Goal: Task Accomplishment & Management: Complete application form

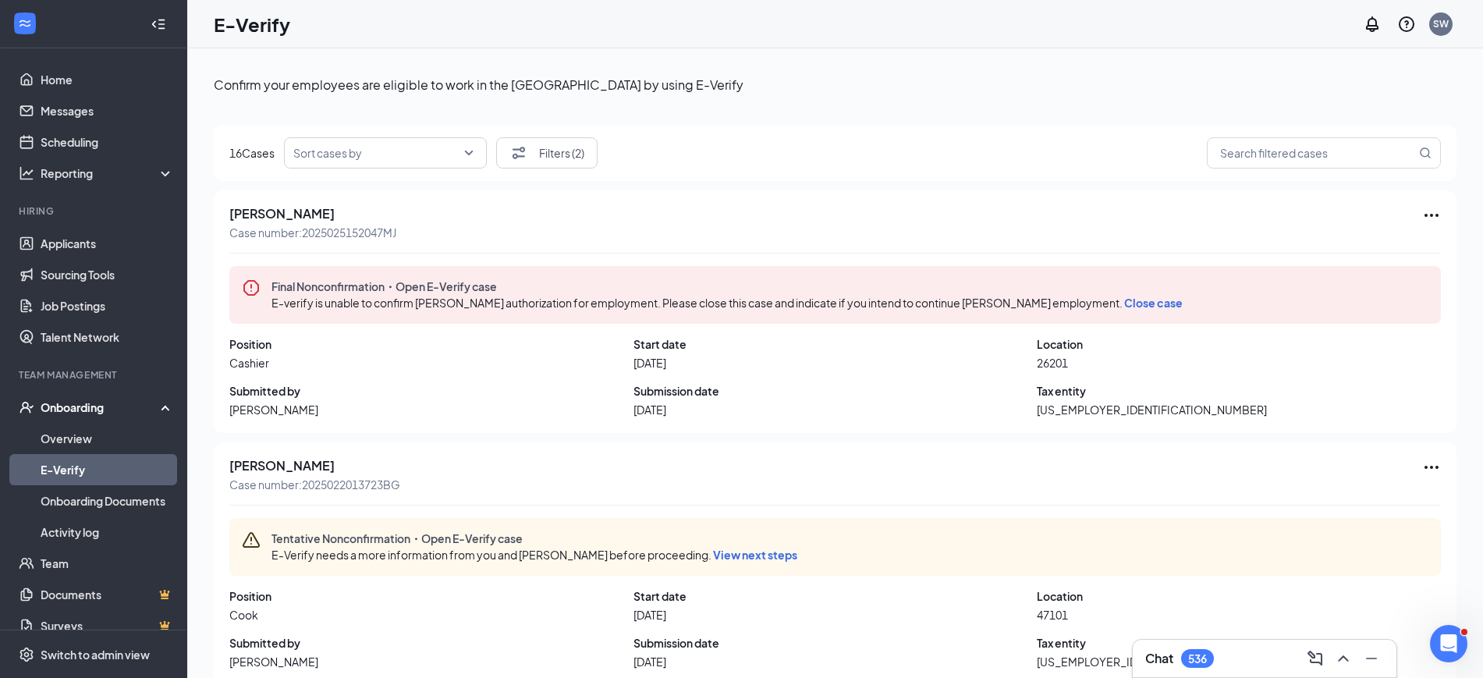
click at [724, 555] on span "View next steps" at bounding box center [755, 555] width 84 height 14
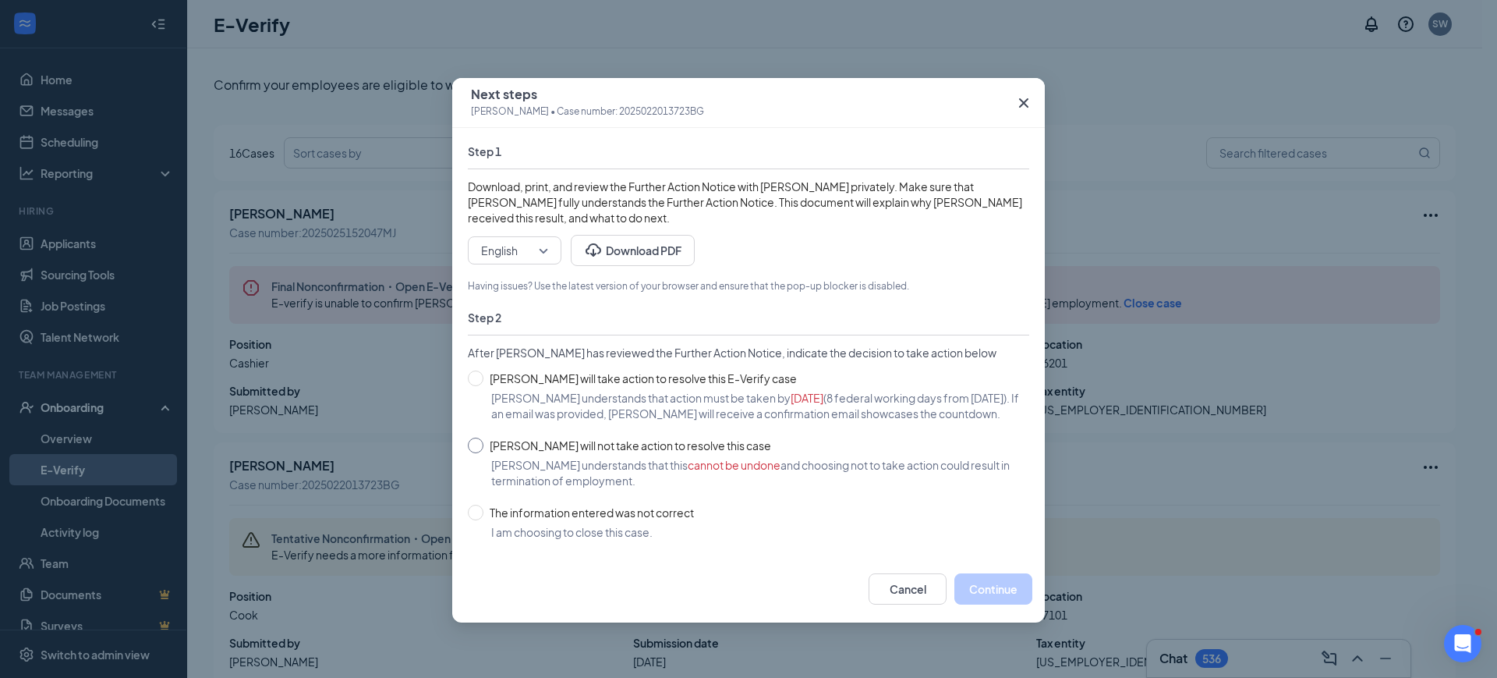
click at [475, 448] on input "Endrea Reid will not take action to resolve this case" at bounding box center [476, 446] width 16 height 16
radio input "true"
click at [998, 600] on button "Continue" at bounding box center [994, 588] width 78 height 31
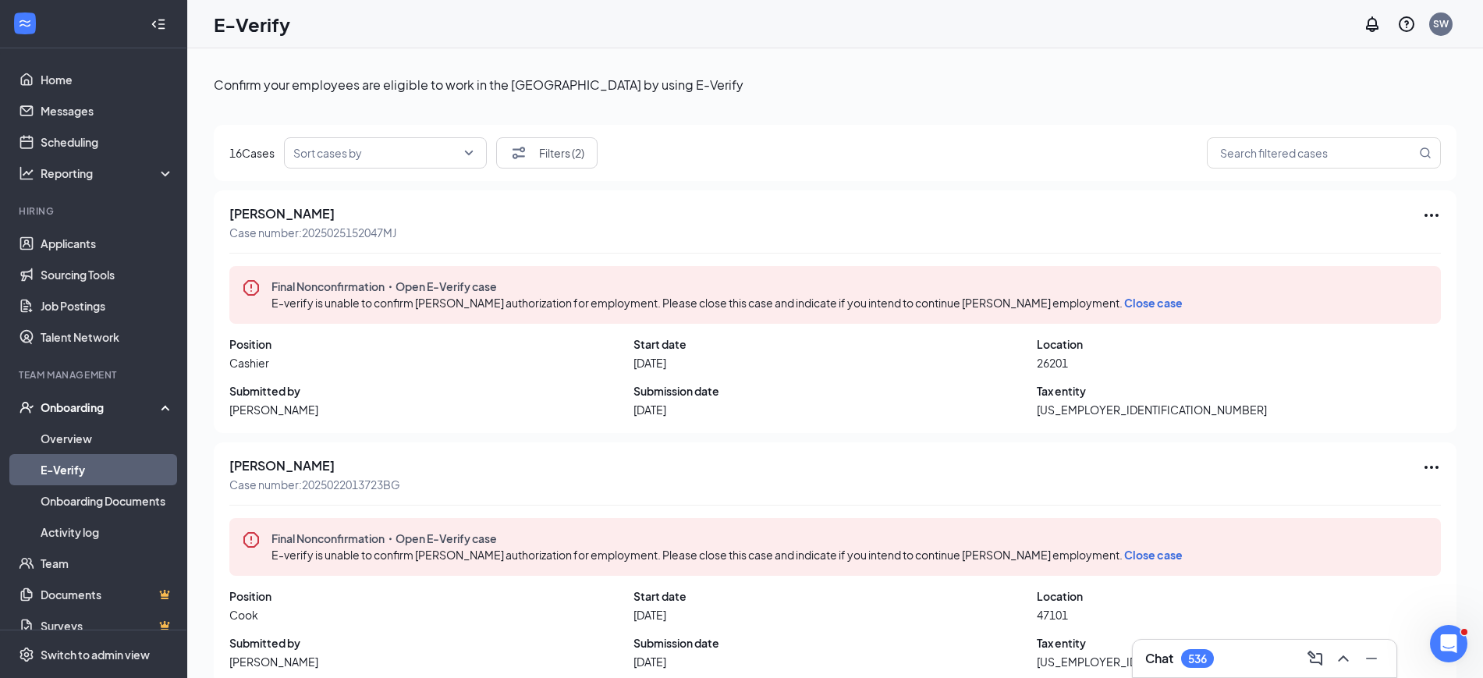
click at [1124, 555] on span "Close case" at bounding box center [1153, 555] width 58 height 14
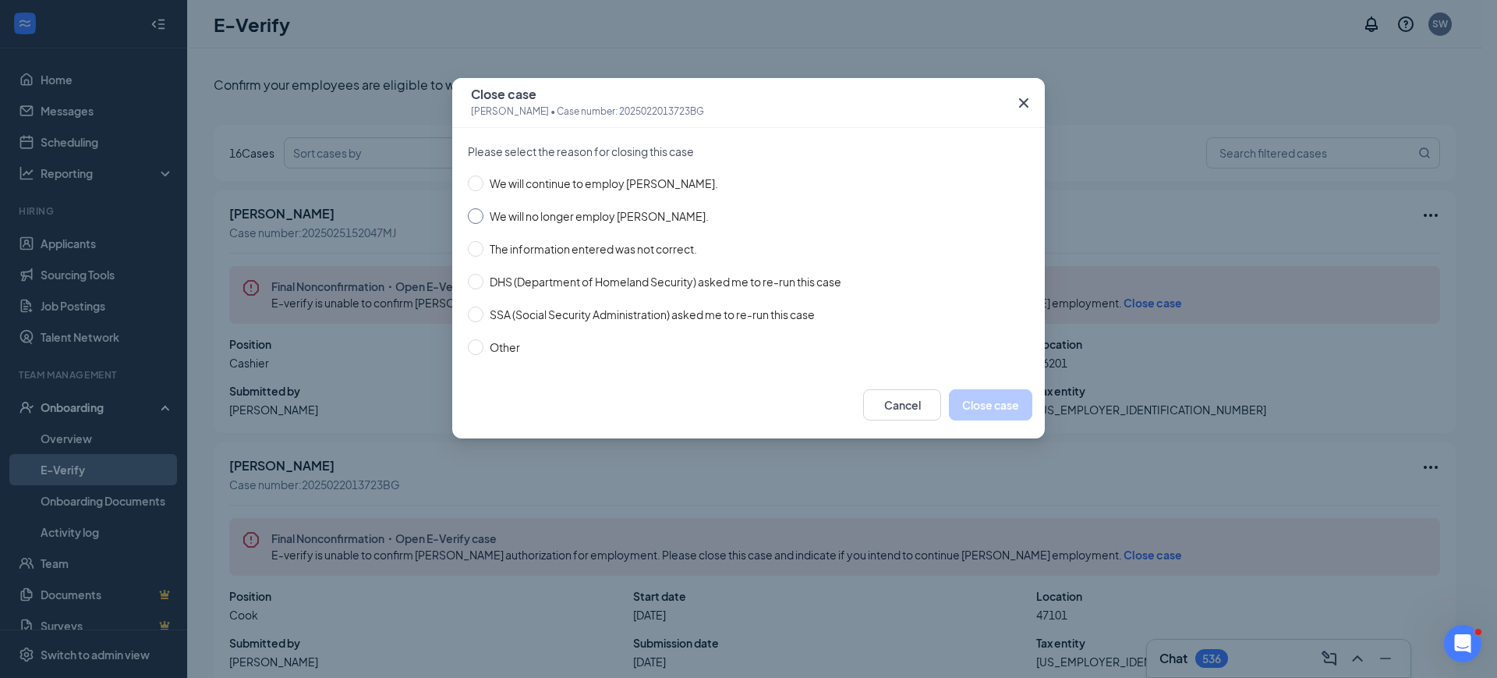
click at [479, 218] on input "We will no longer employ Endrea Reid." at bounding box center [476, 216] width 16 height 16
radio input "true"
click at [1006, 416] on button "Close case" at bounding box center [990, 404] width 83 height 31
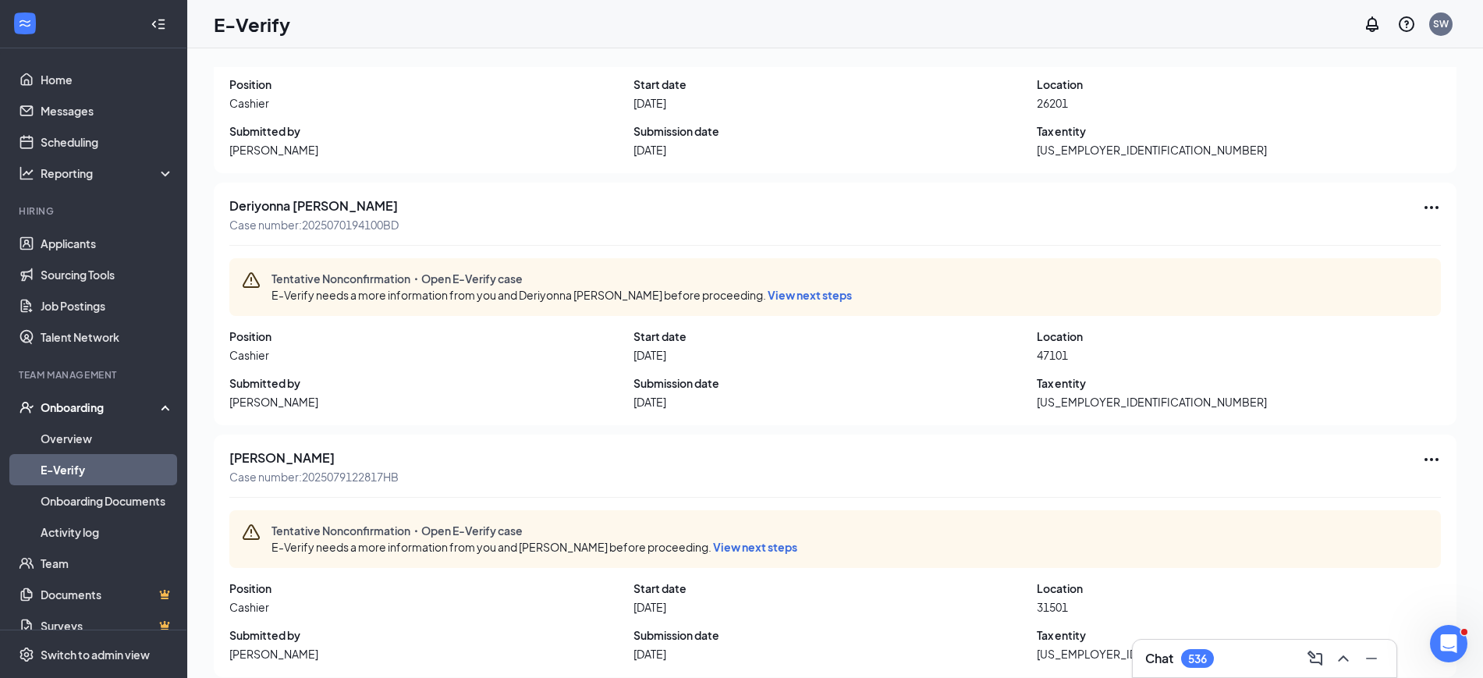
scroll to position [324, 0]
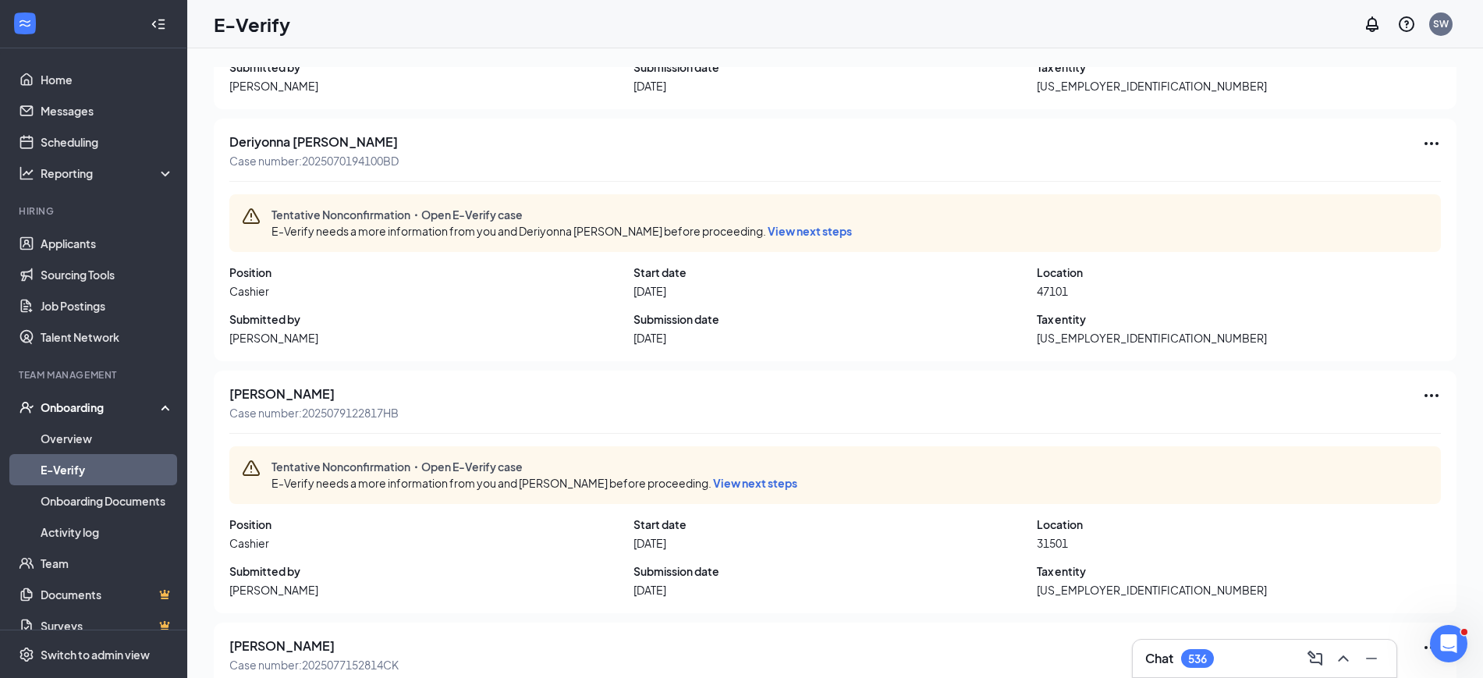
click at [767, 232] on span "View next steps" at bounding box center [809, 231] width 84 height 14
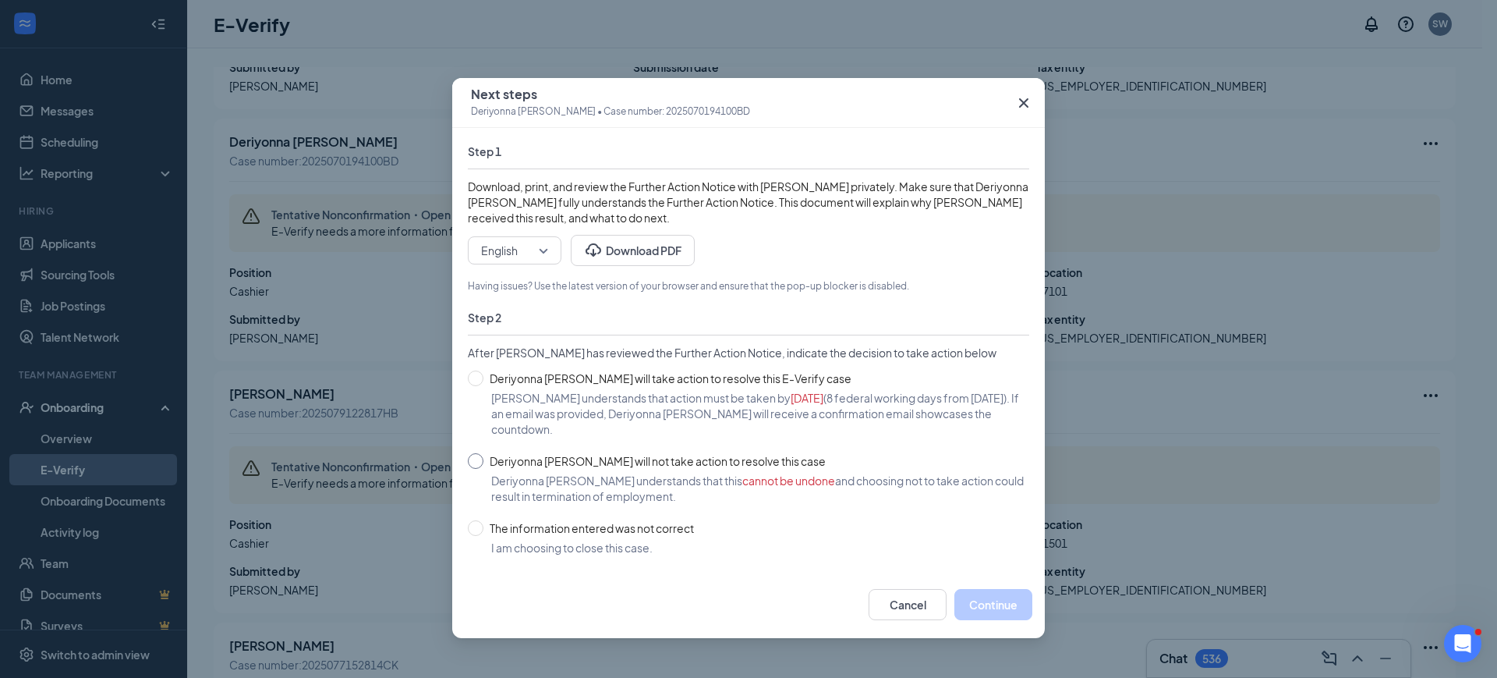
click at [474, 468] on input "Deriyonna [PERSON_NAME] will not take action to resolve this case" at bounding box center [476, 461] width 16 height 16
radio input "true"
click at [987, 604] on button "Continue" at bounding box center [994, 604] width 78 height 31
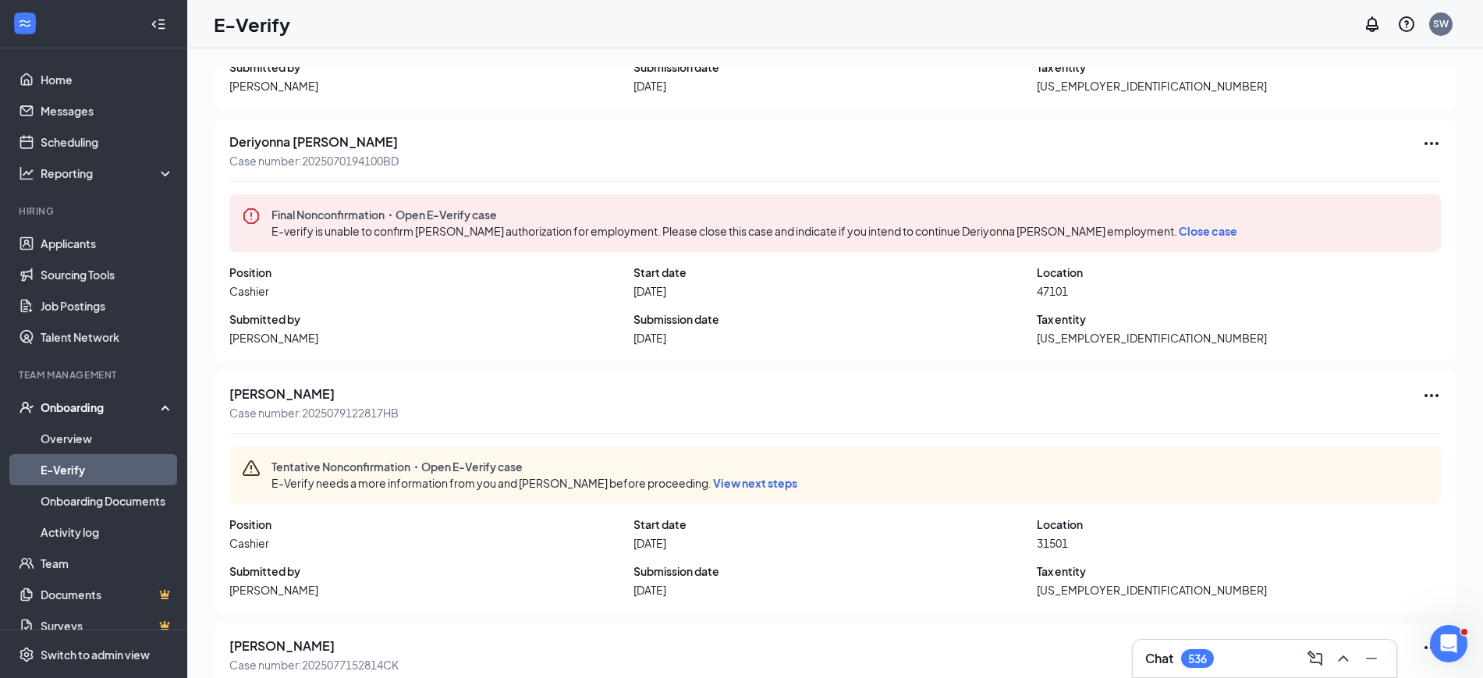
click at [1178, 232] on span "Close case" at bounding box center [1207, 231] width 58 height 14
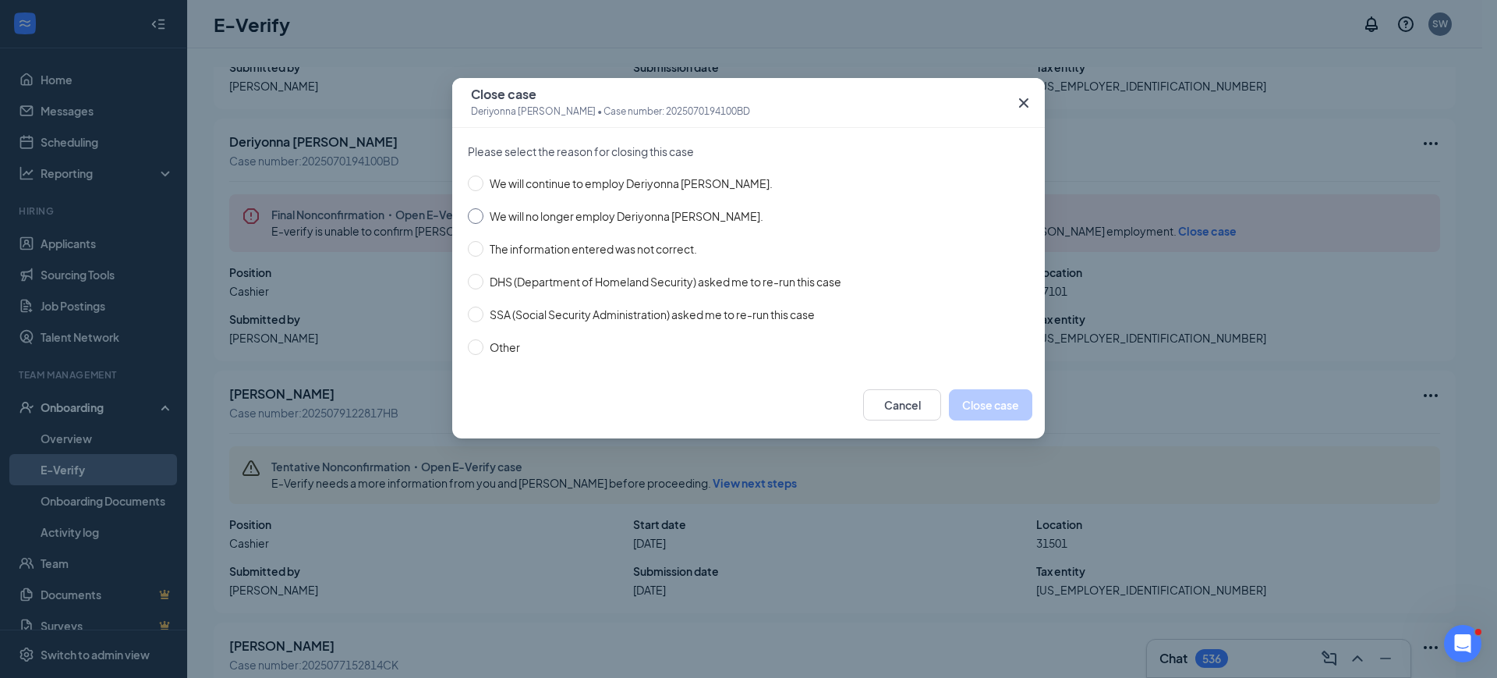
click at [473, 215] on input "We will no longer employ Deriyonna Sims." at bounding box center [476, 216] width 16 height 16
radio input "true"
click at [997, 409] on button "Close case" at bounding box center [990, 404] width 83 height 31
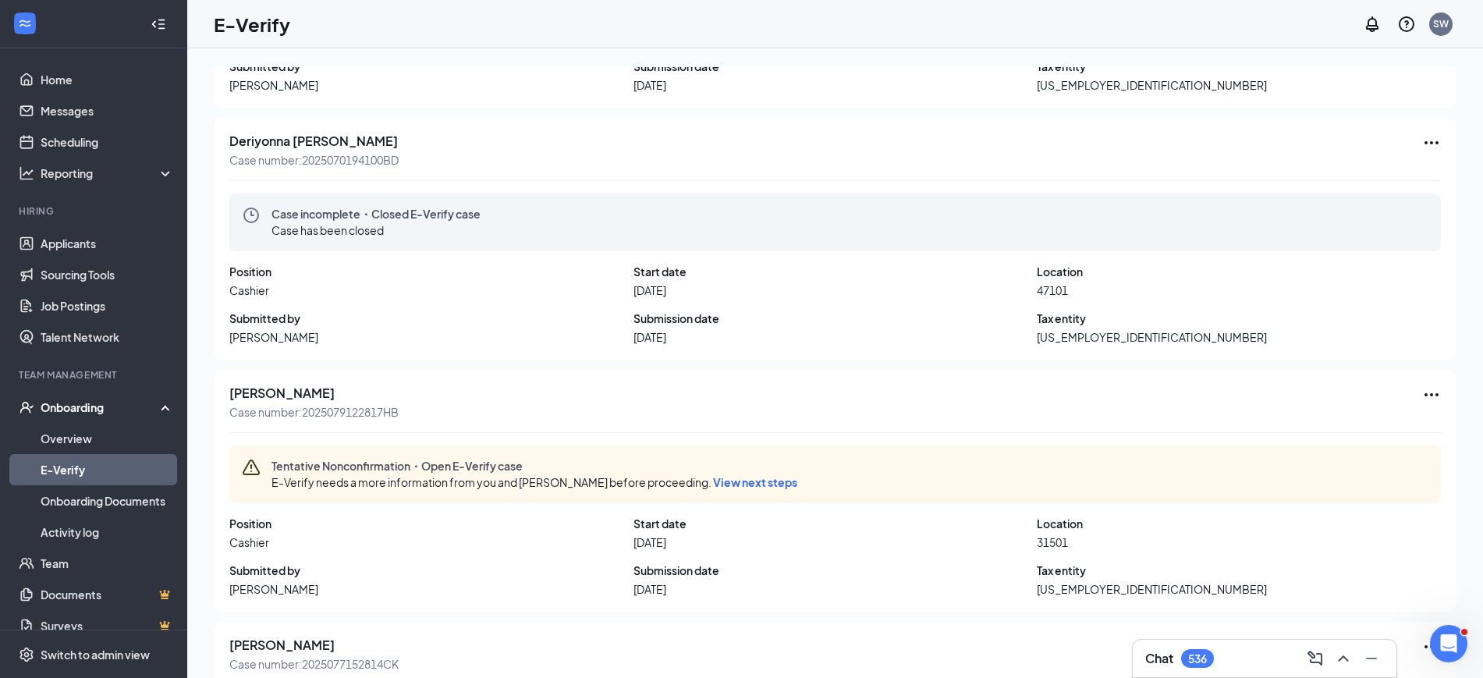
scroll to position [328, 0]
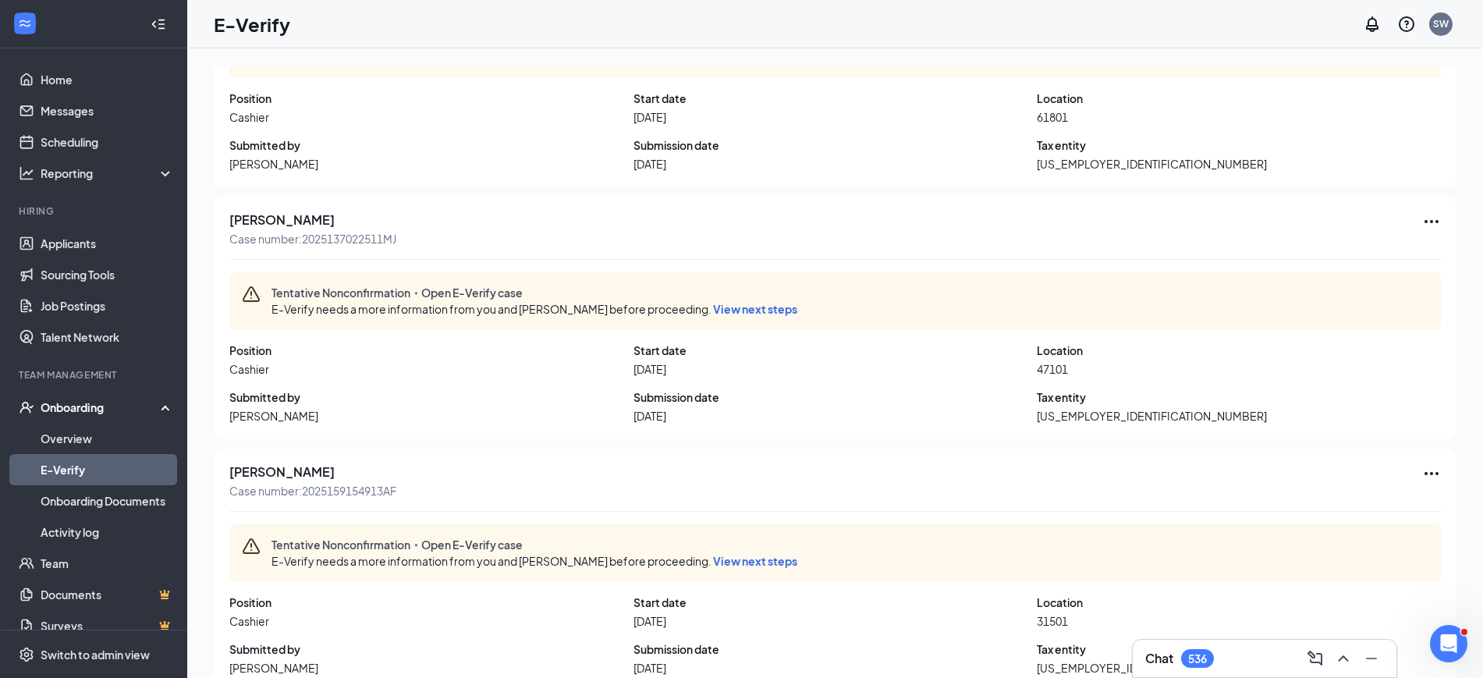
scroll to position [1274, 0]
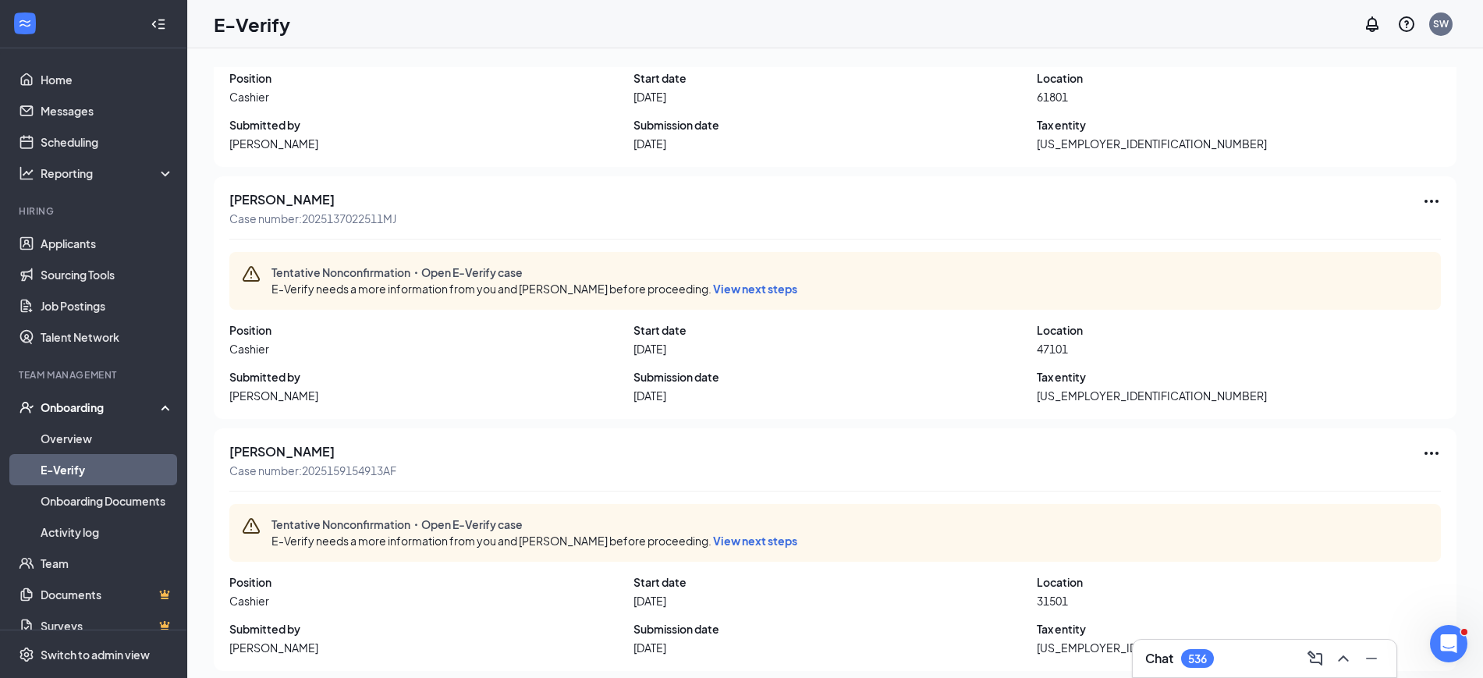
click at [746, 282] on span "View next steps" at bounding box center [755, 289] width 84 height 14
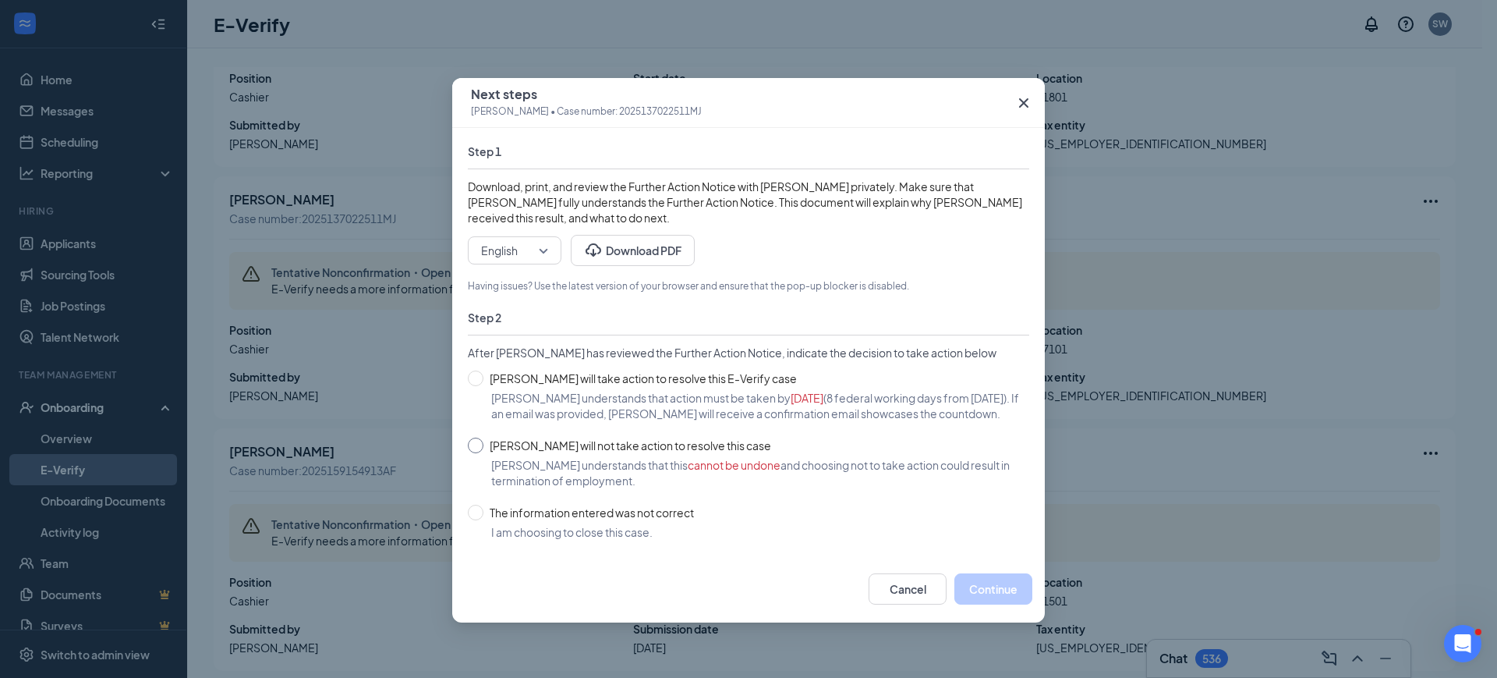
click at [477, 453] on input "[PERSON_NAME] will not take action to resolve this case" at bounding box center [476, 446] width 16 height 16
radio input "true"
click at [979, 597] on button "Continue" at bounding box center [994, 588] width 78 height 31
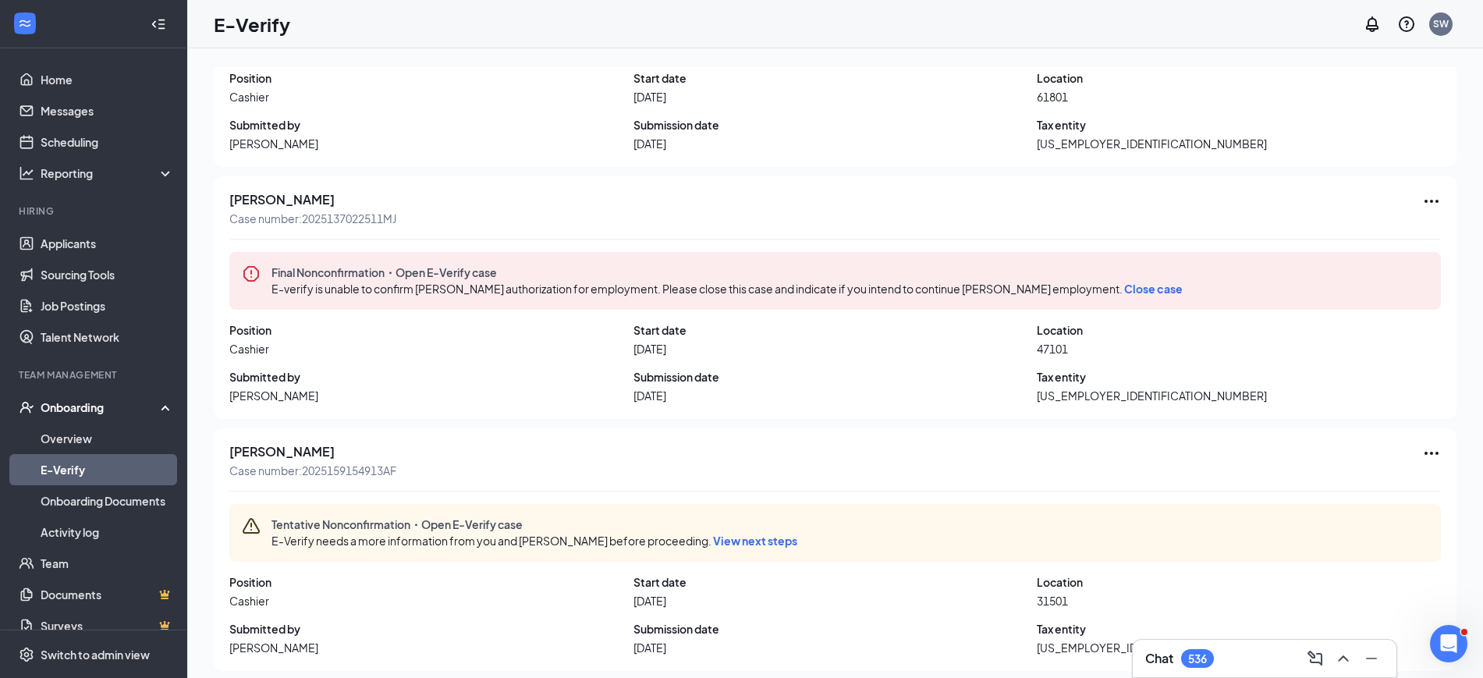
click at [1178, 282] on span "Close case" at bounding box center [1153, 289] width 58 height 14
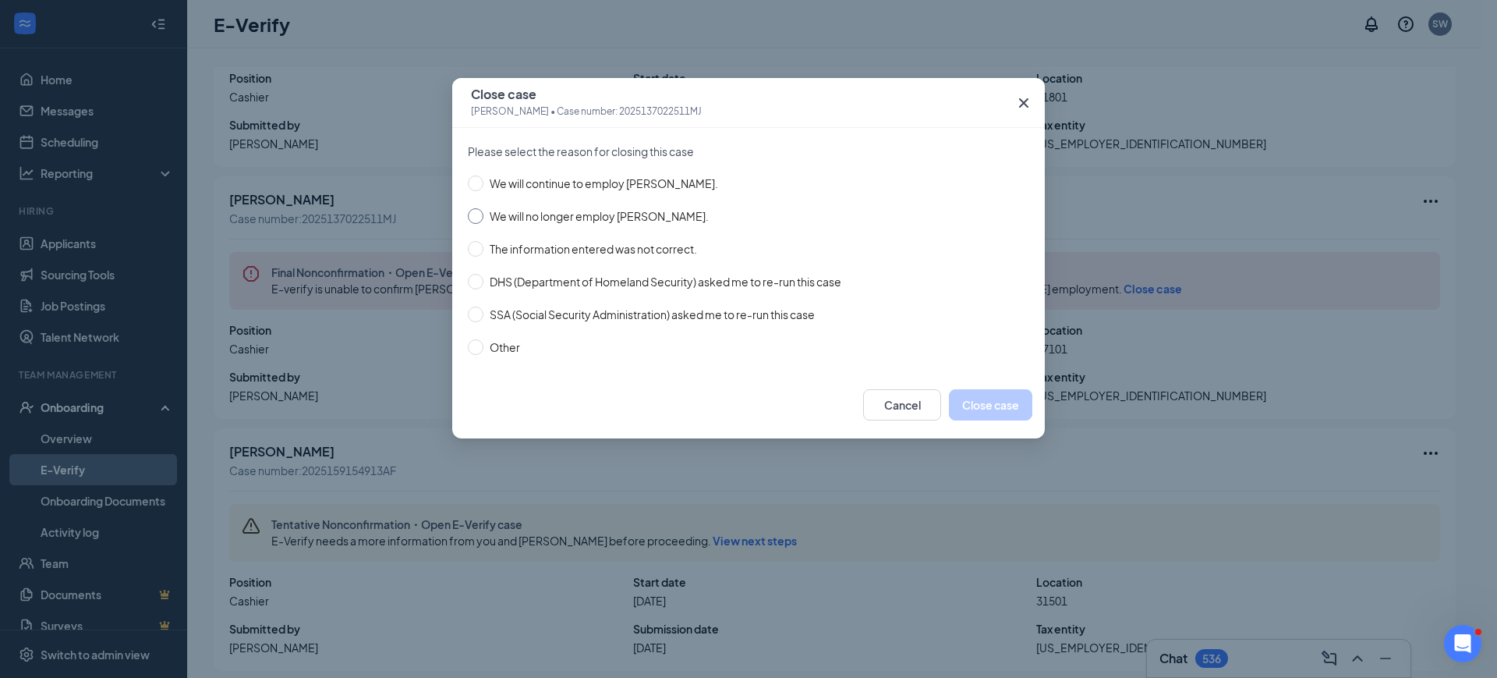
click at [480, 216] on input "We will no longer employ [PERSON_NAME]." at bounding box center [476, 216] width 16 height 16
radio input "true"
click at [987, 405] on button "Close case" at bounding box center [990, 404] width 83 height 31
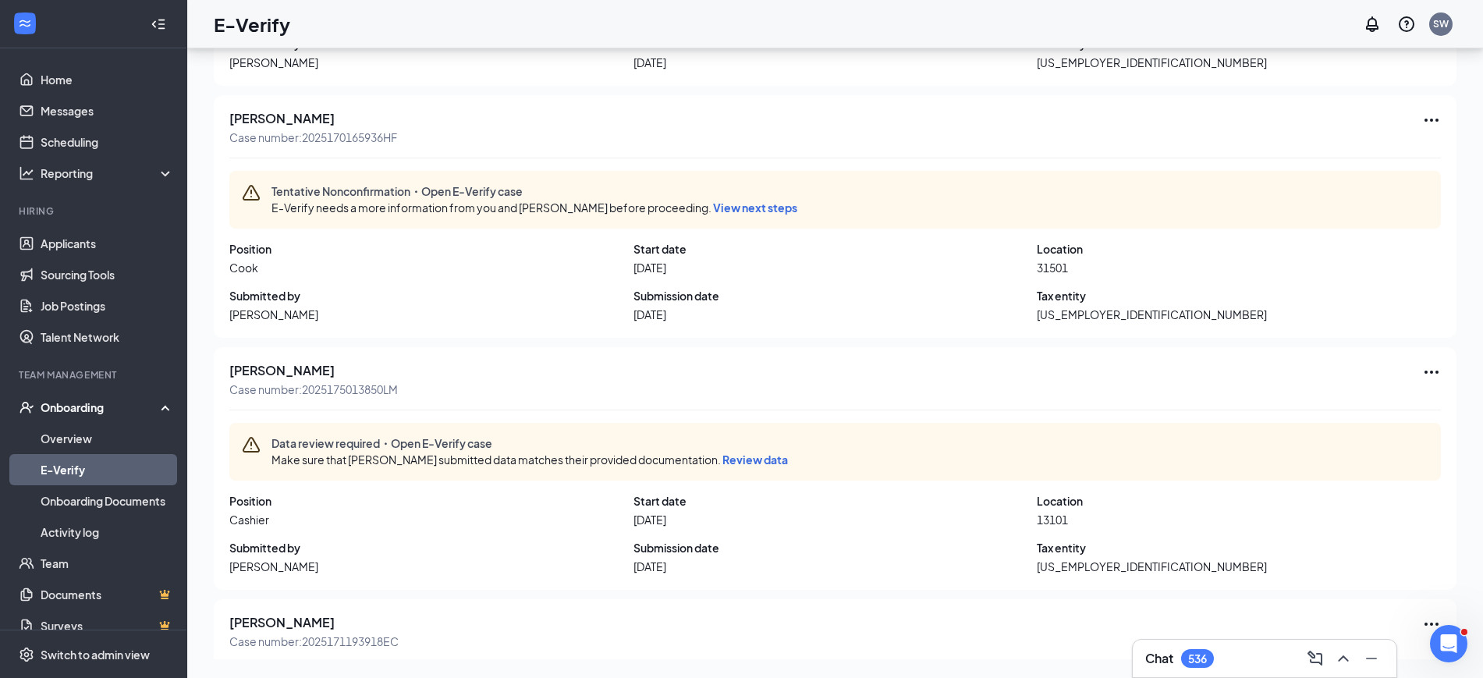
scroll to position [2044, 0]
